Goal: Navigation & Orientation: Find specific page/section

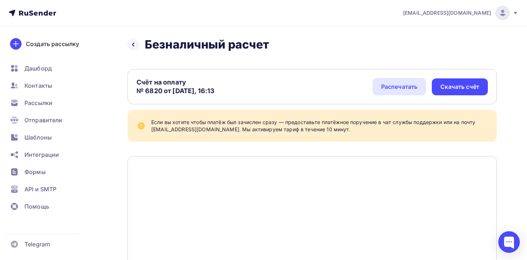
click at [456, 14] on span "[EMAIL_ADDRESS][DOMAIN_NAME]" at bounding box center [447, 12] width 88 height 7
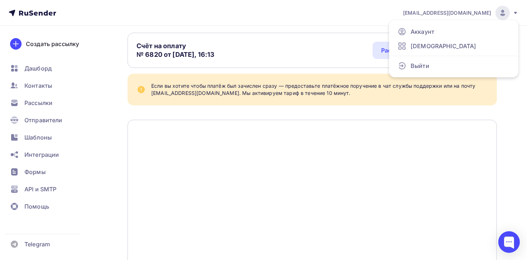
scroll to position [36, 0]
click at [420, 32] on span "Аккаунт" at bounding box center [423, 31] width 24 height 9
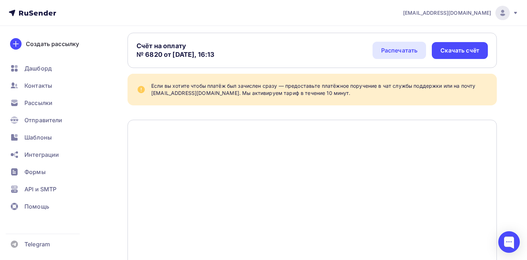
click at [515, 12] on icon at bounding box center [515, 13] width 3 height 2
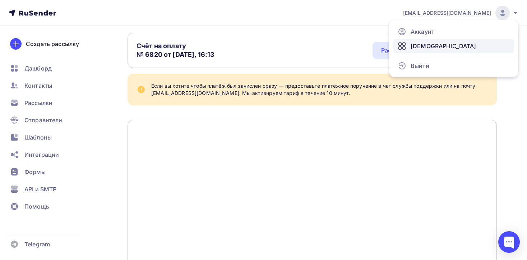
click at [440, 47] on link "[DEMOGRAPHIC_DATA]" at bounding box center [453, 46] width 121 height 14
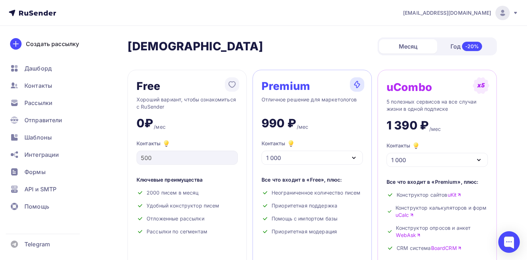
click at [502, 14] on img at bounding box center [502, 13] width 9 height 9
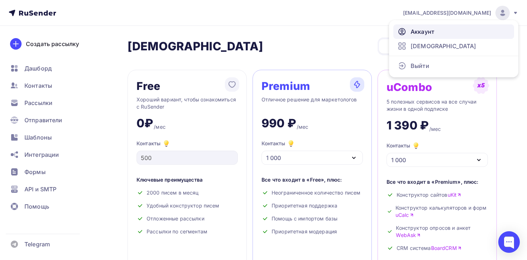
click at [404, 31] on icon at bounding box center [402, 31] width 9 height 9
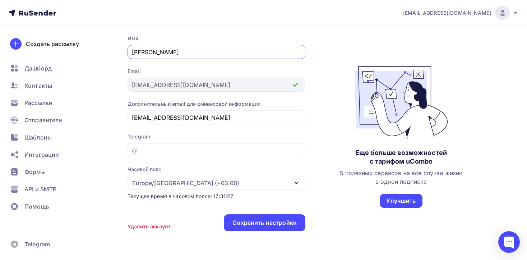
scroll to position [87, 0]
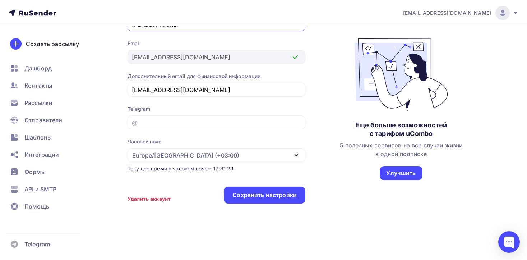
click at [108, 122] on div "Аккаунт Профиль Смена пароля План и оплата Профиль Смена пароля План и оплата И…" at bounding box center [263, 99] width 527 height 320
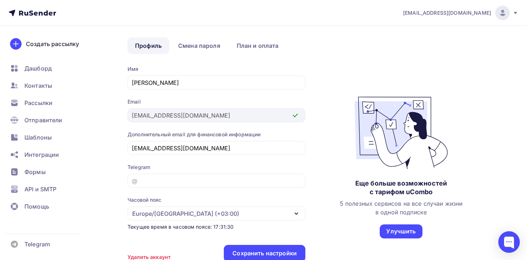
scroll to position [0, 0]
